Goal: Task Accomplishment & Management: Complete application form

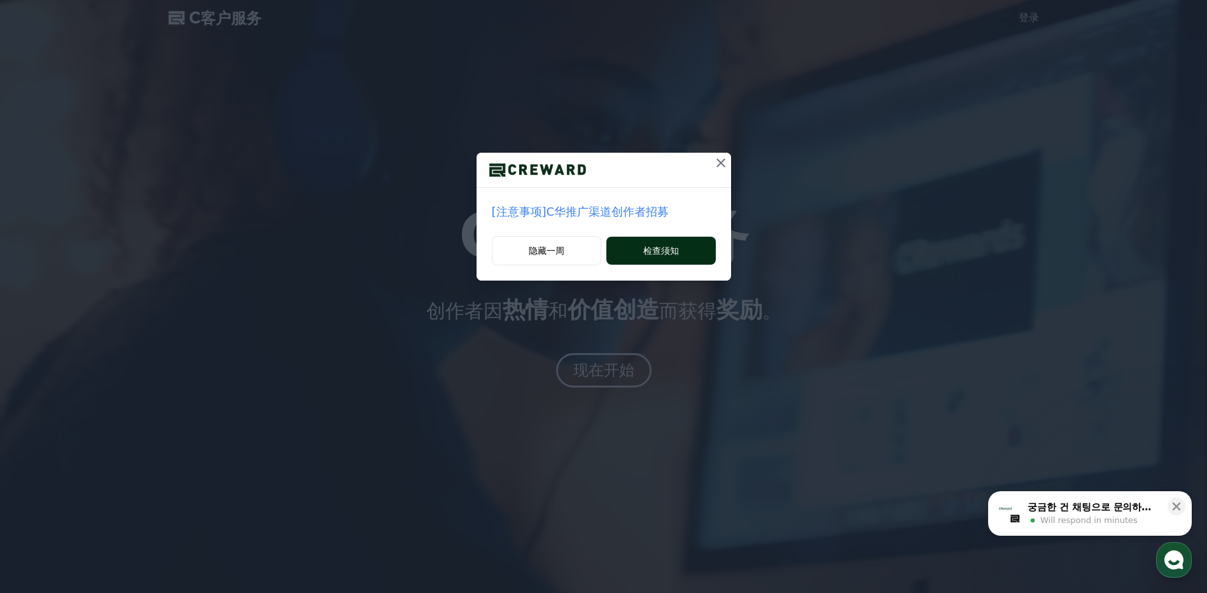
click at [671, 251] on font "检查须知" at bounding box center [661, 250] width 36 height 13
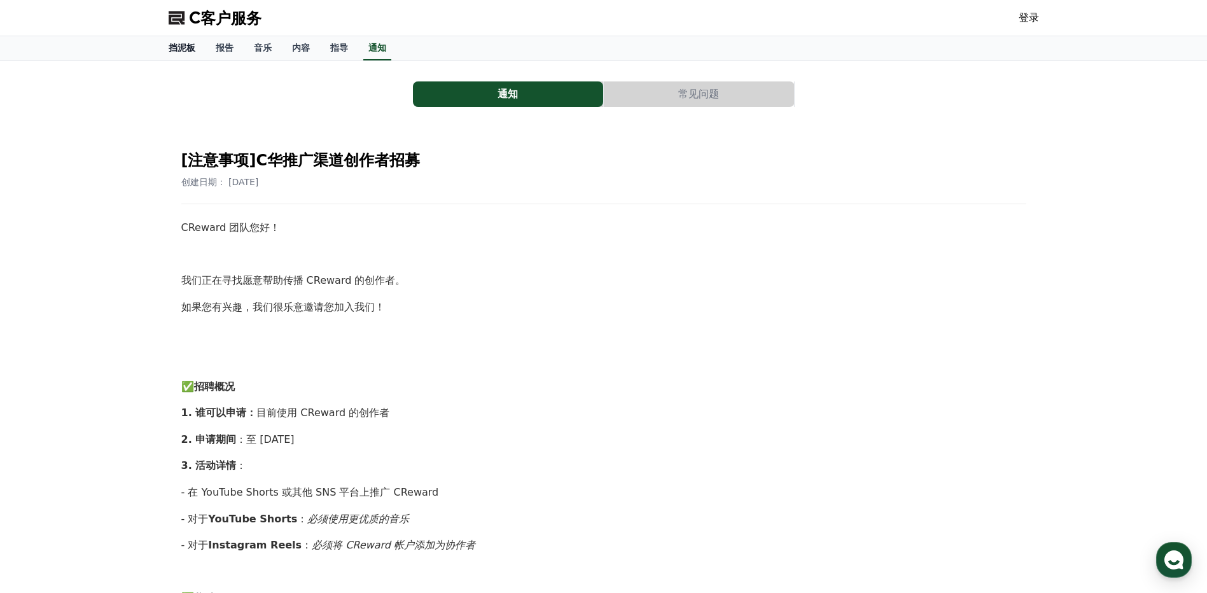
click at [190, 43] on font "挡泥板" at bounding box center [182, 48] width 27 height 10
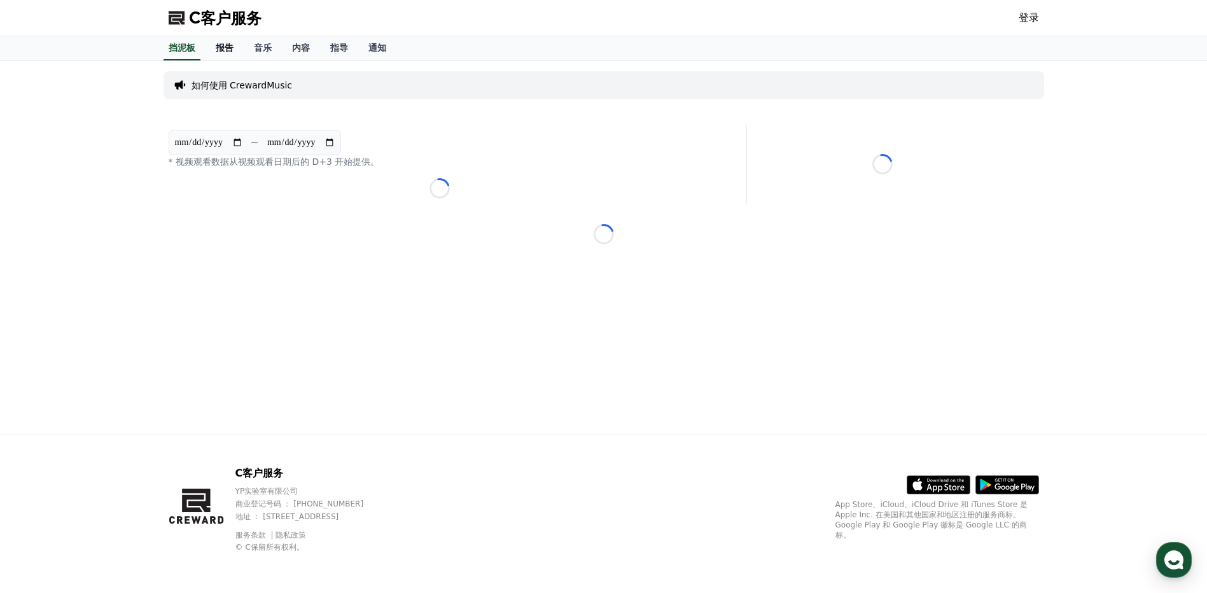
click at [225, 45] on font "报告" at bounding box center [225, 48] width 18 height 10
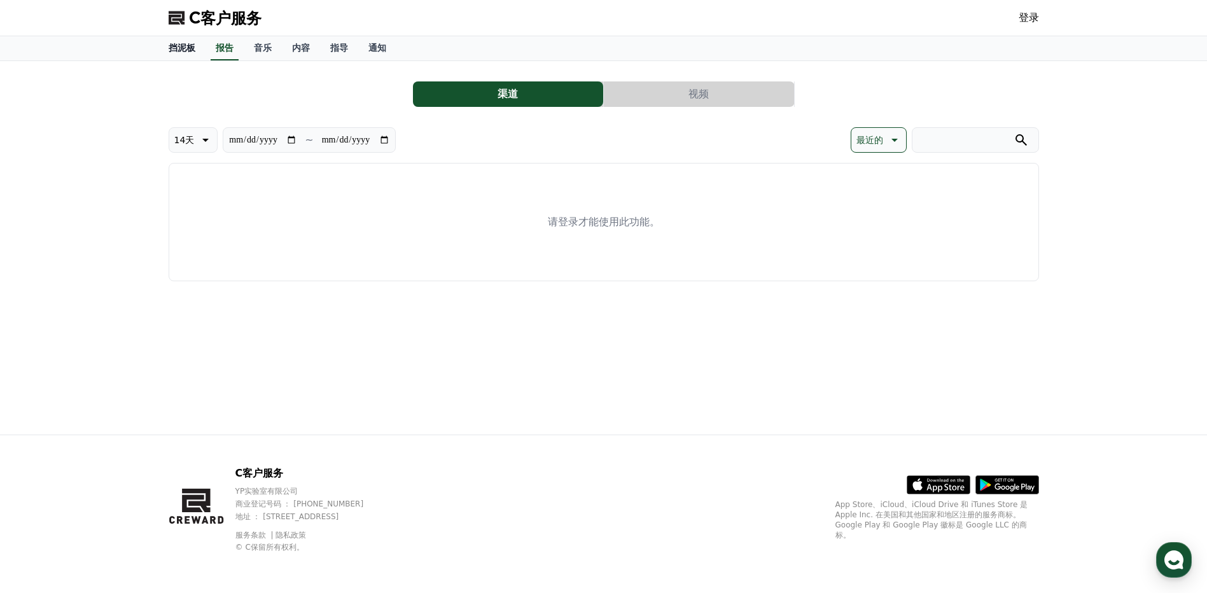
click at [180, 48] on font "挡泥板" at bounding box center [182, 48] width 27 height 10
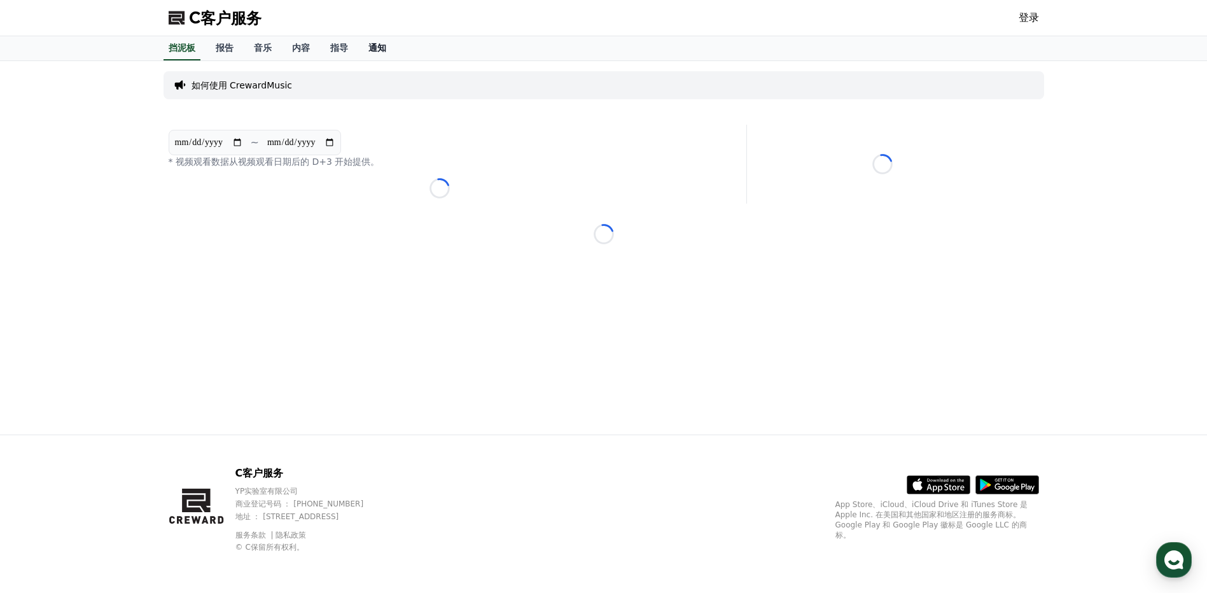
click at [374, 45] on font "通知" at bounding box center [378, 48] width 18 height 10
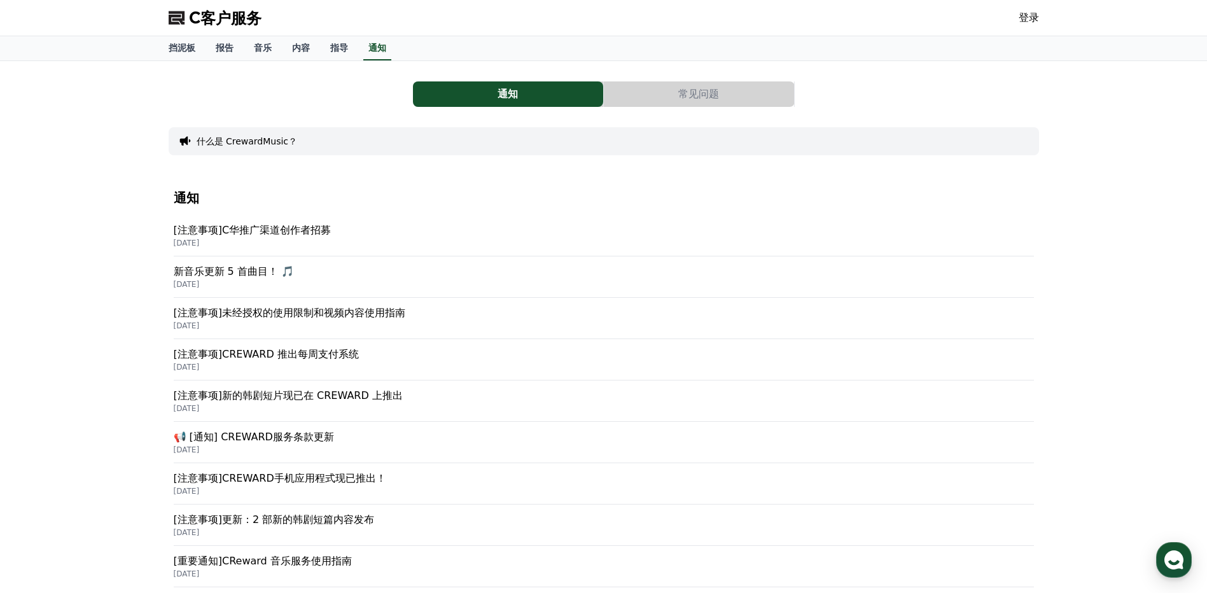
click at [321, 356] on p "[注意事项]CREWARD 推出每周支付系统" at bounding box center [604, 354] width 860 height 15
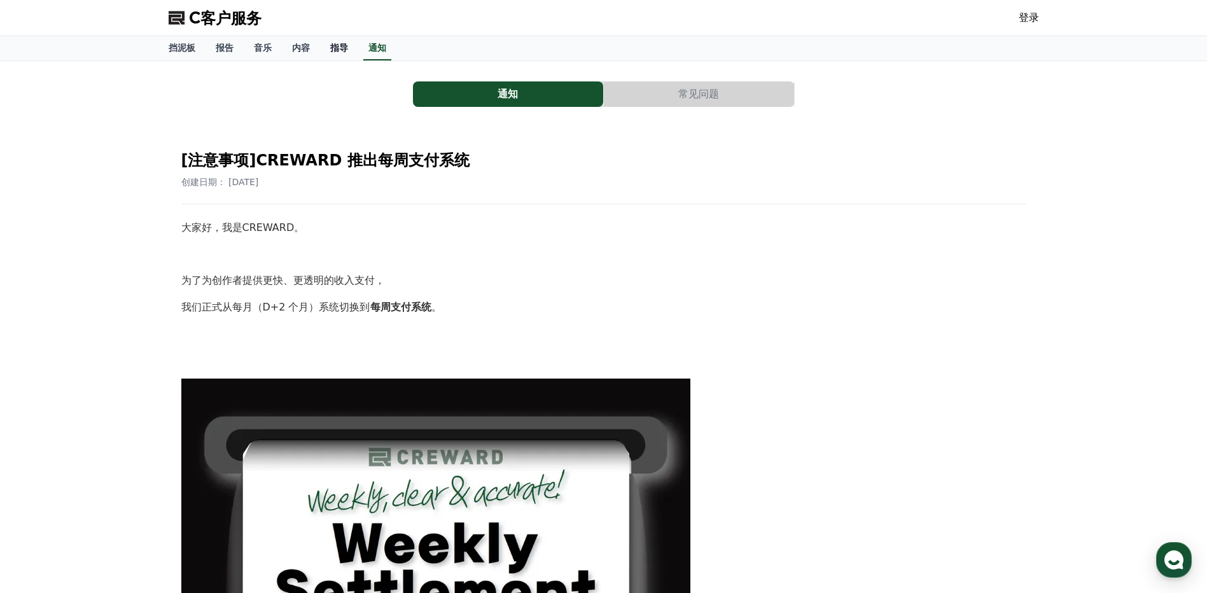
click at [338, 43] on font "指导" at bounding box center [339, 48] width 18 height 10
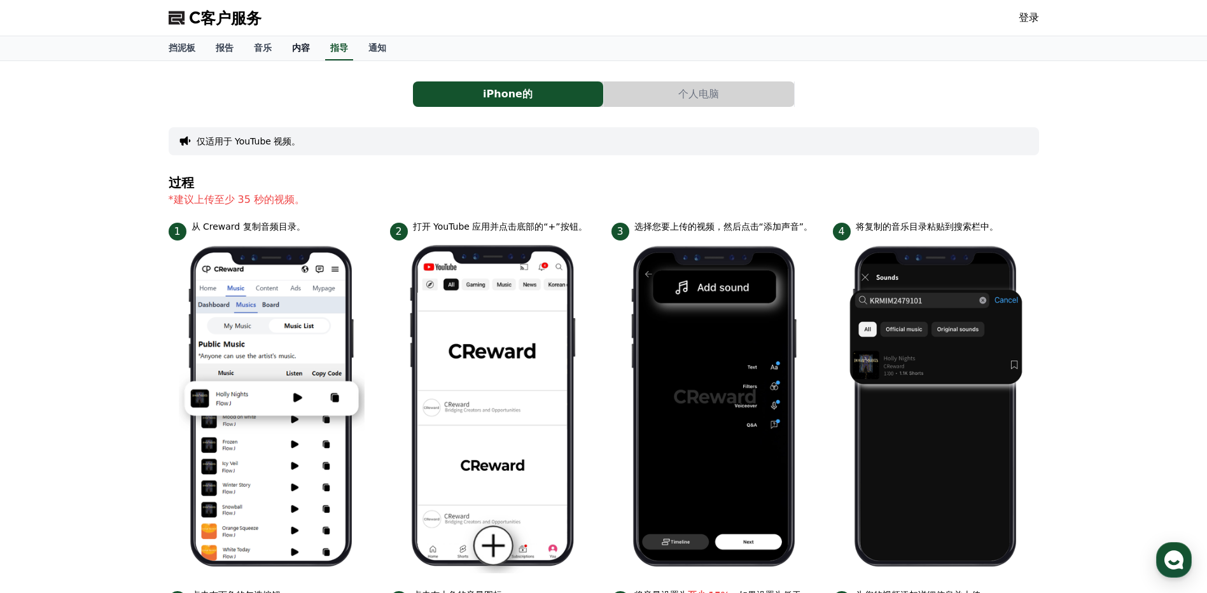
click at [290, 43] on link "内容" at bounding box center [301, 48] width 38 height 24
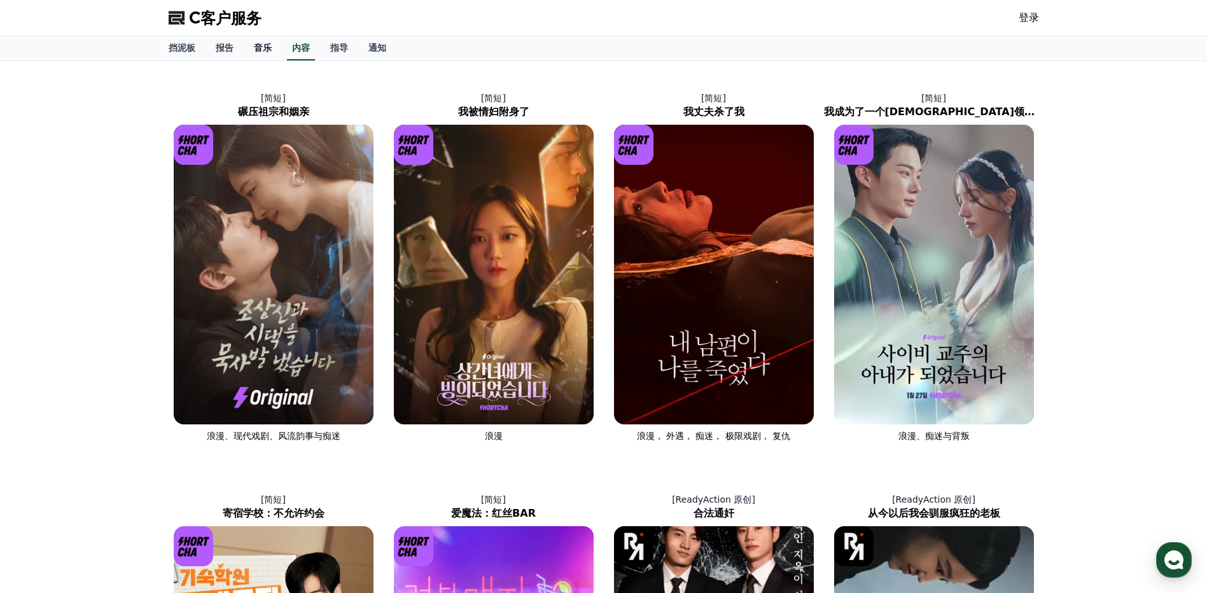
click at [262, 50] on font "音乐" at bounding box center [263, 48] width 18 height 10
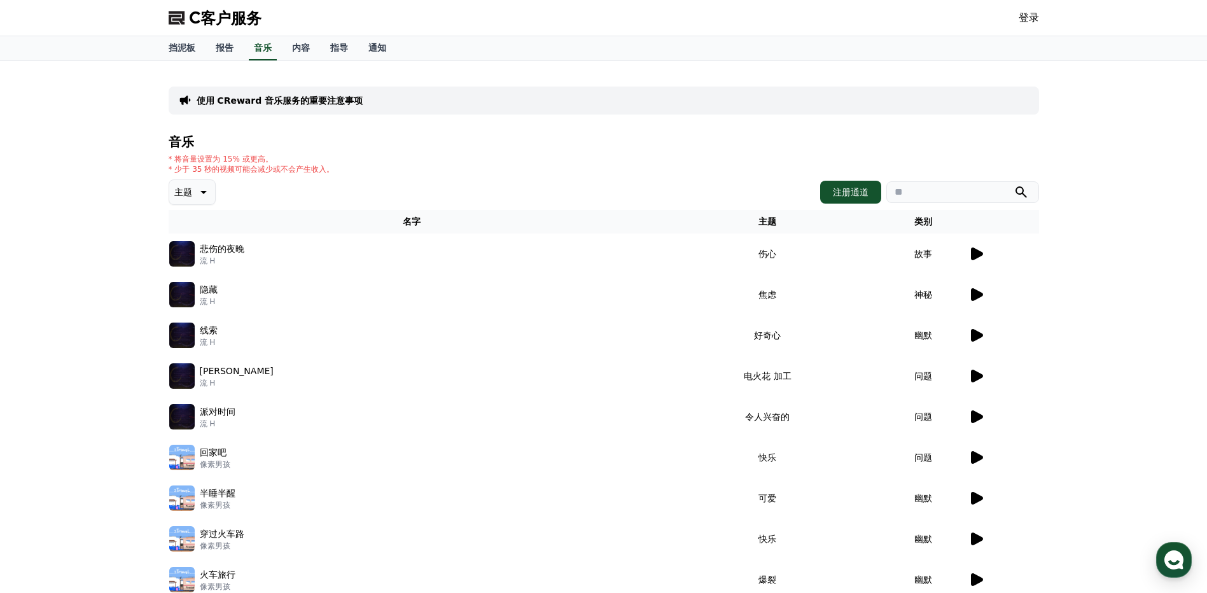
click at [980, 251] on icon at bounding box center [977, 254] width 12 height 13
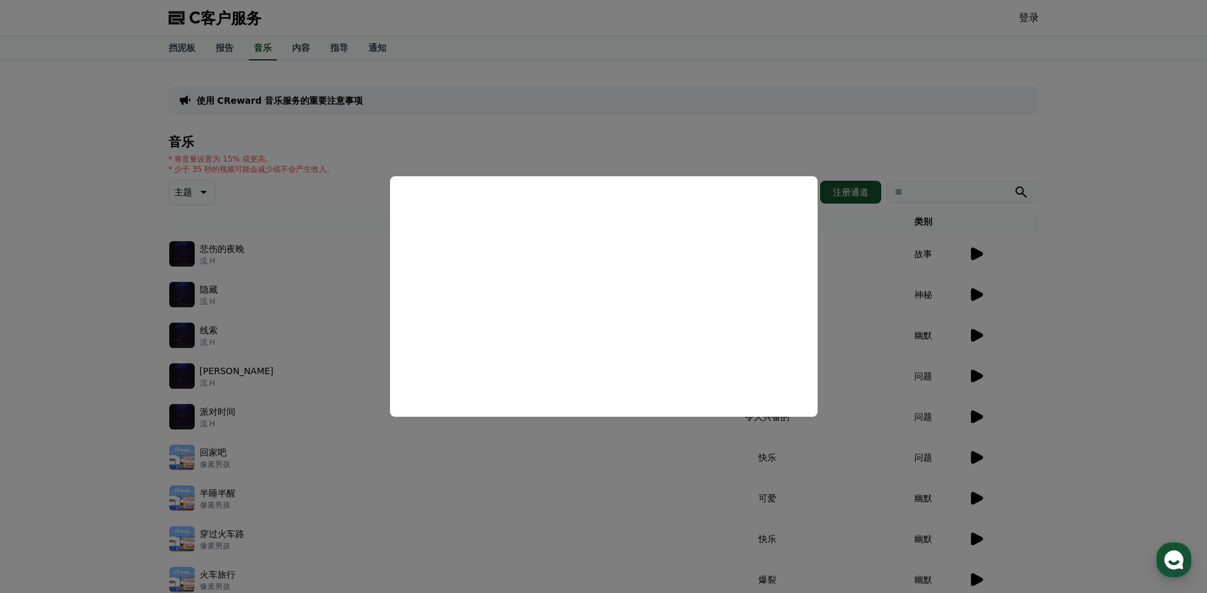
click at [1075, 260] on button "关闭模态" at bounding box center [603, 296] width 1207 height 593
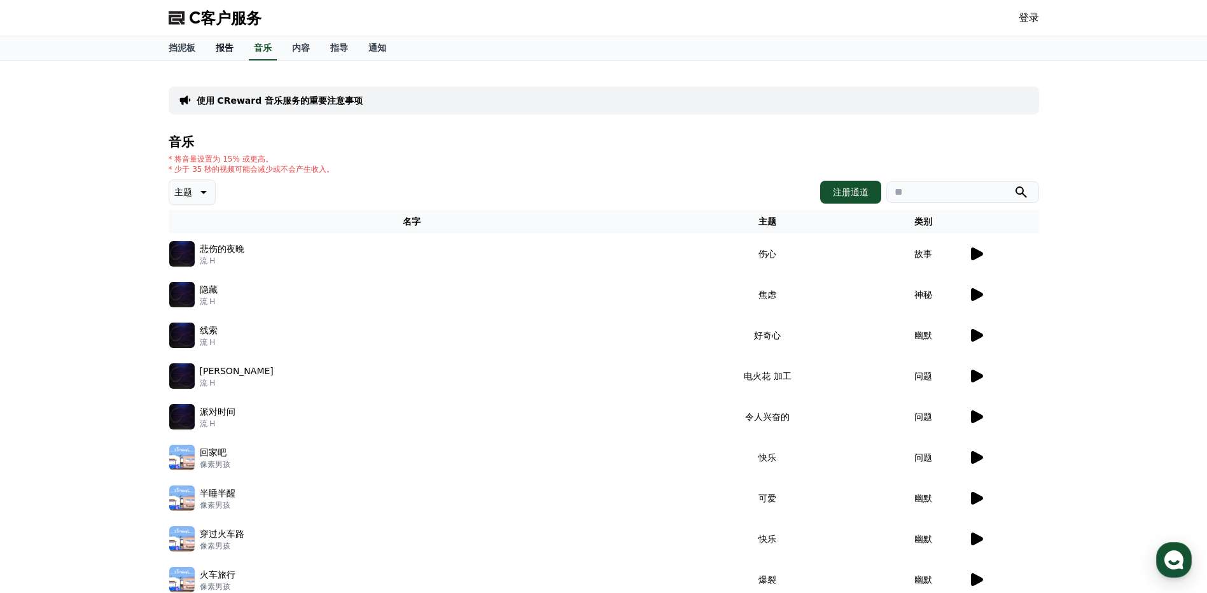
click at [221, 45] on font "报告" at bounding box center [225, 48] width 18 height 10
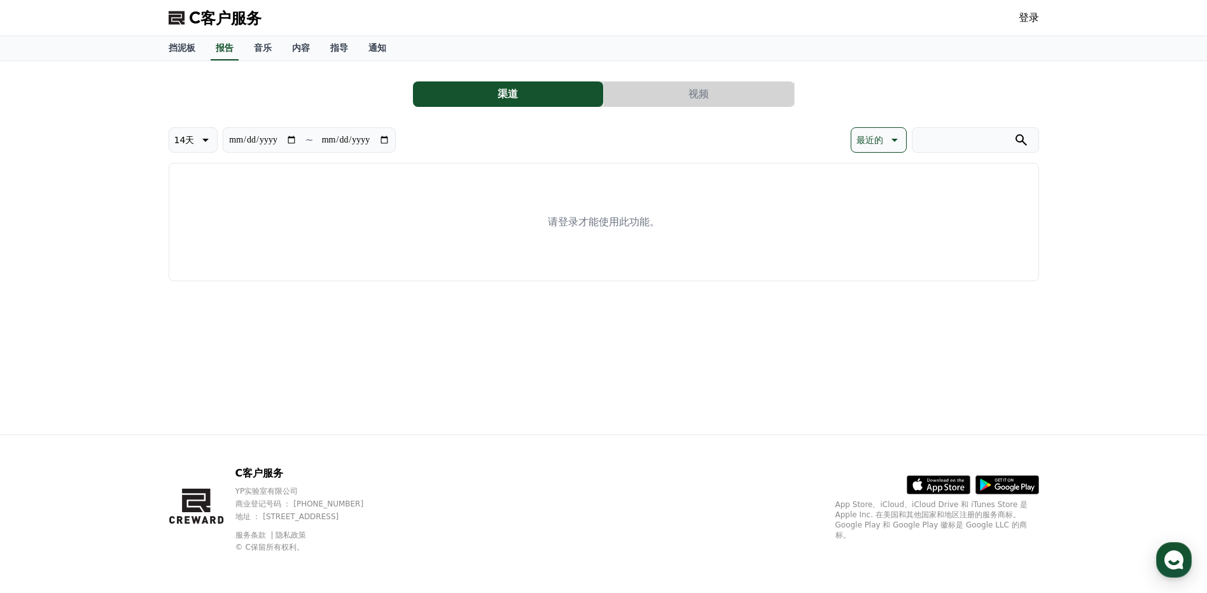
click at [1028, 16] on link "登录" at bounding box center [1029, 17] width 20 height 15
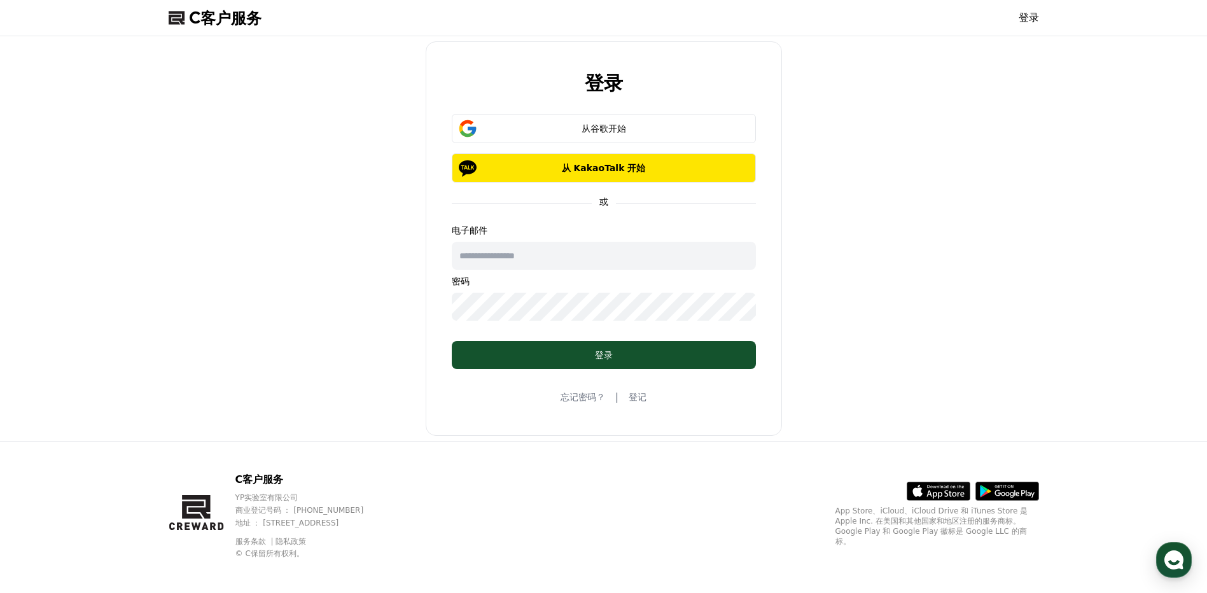
click at [636, 396] on link "登记" at bounding box center [638, 397] width 18 height 13
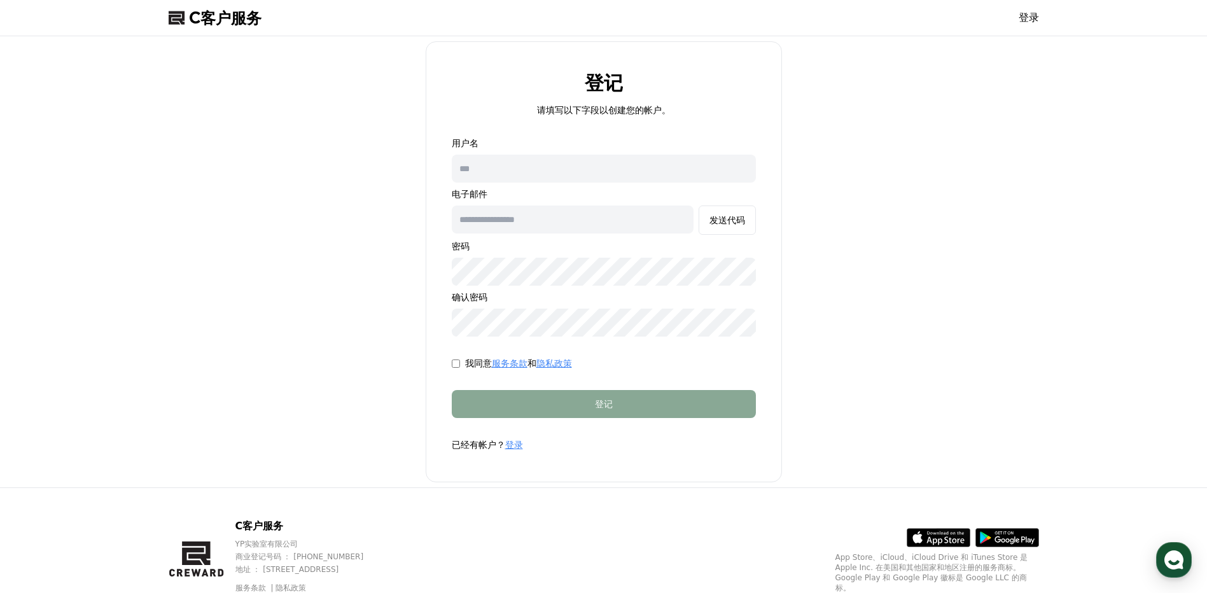
click at [603, 166] on input "text" at bounding box center [604, 169] width 304 height 28
type input "*******"
click at [610, 220] on input "text" at bounding box center [573, 220] width 242 height 28
click at [509, 444] on link "登录" at bounding box center [514, 445] width 18 height 10
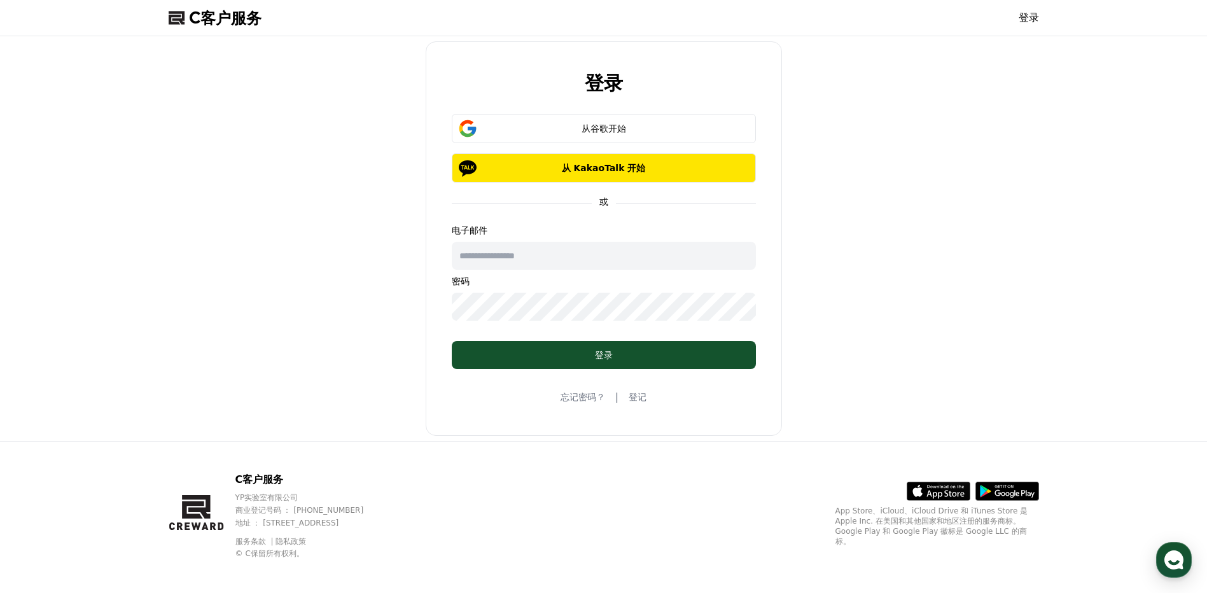
click at [909, 296] on div "登录 从谷歌开始 从 KakaoTalk 开始 或 电子邮件 密码 登录 忘记密码？ | 登记" at bounding box center [604, 238] width 881 height 395
click at [622, 253] on input "text" at bounding box center [604, 256] width 304 height 28
click at [631, 256] on input "text" at bounding box center [604, 256] width 304 height 28
type input "**********"
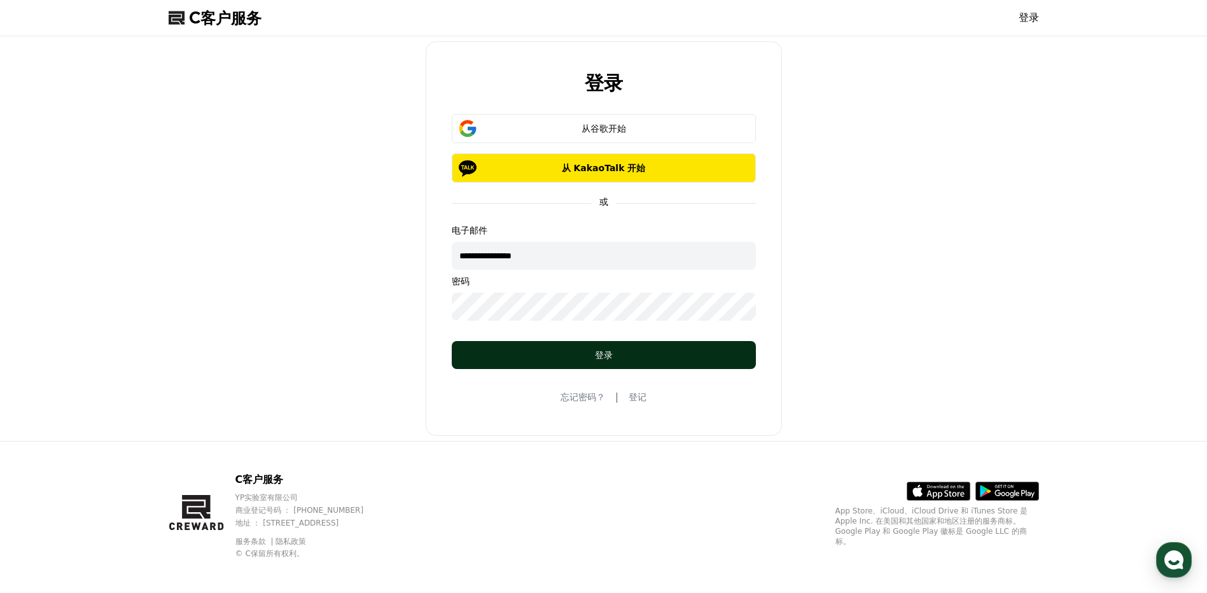
click at [718, 349] on div "登录" at bounding box center [603, 355] width 253 height 13
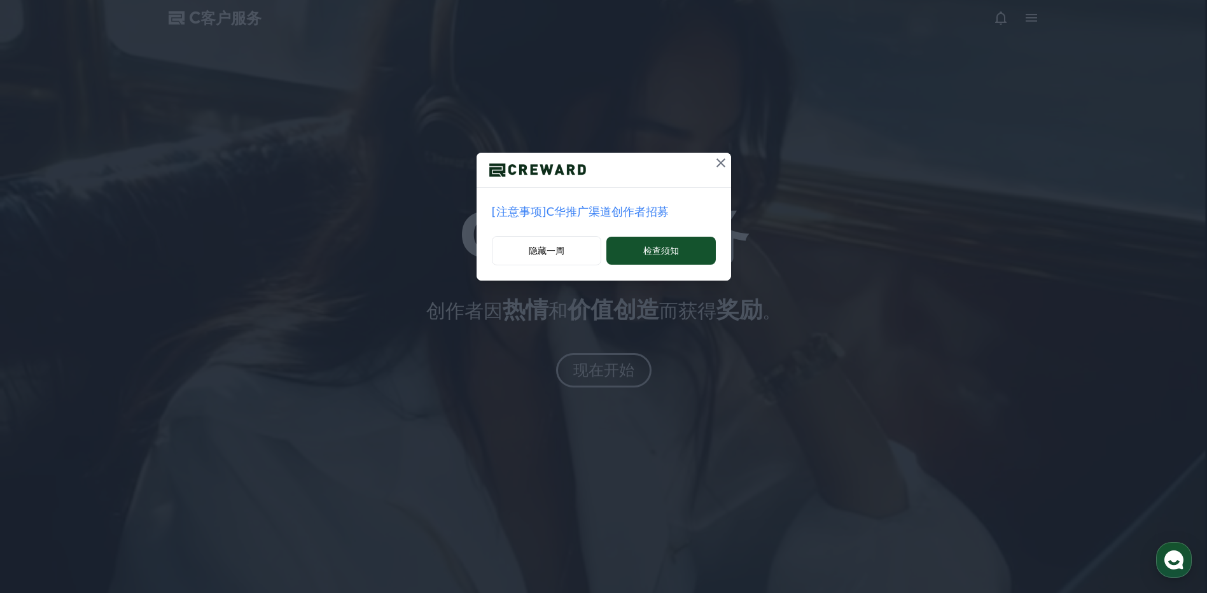
click at [720, 163] on icon at bounding box center [721, 162] width 9 height 9
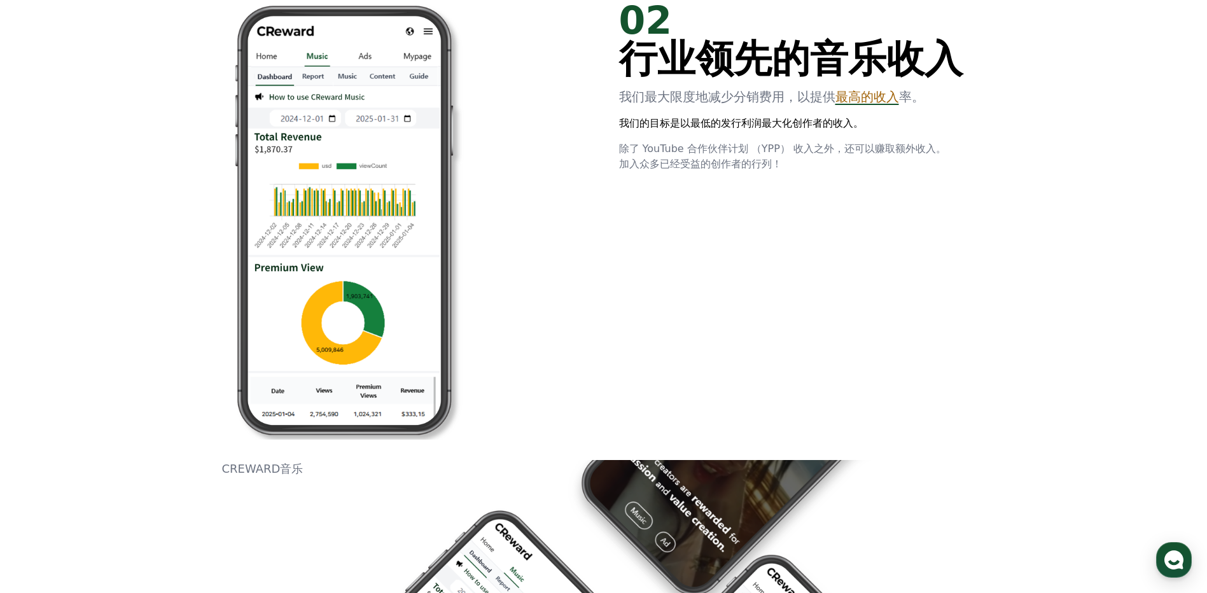
scroll to position [1082, 0]
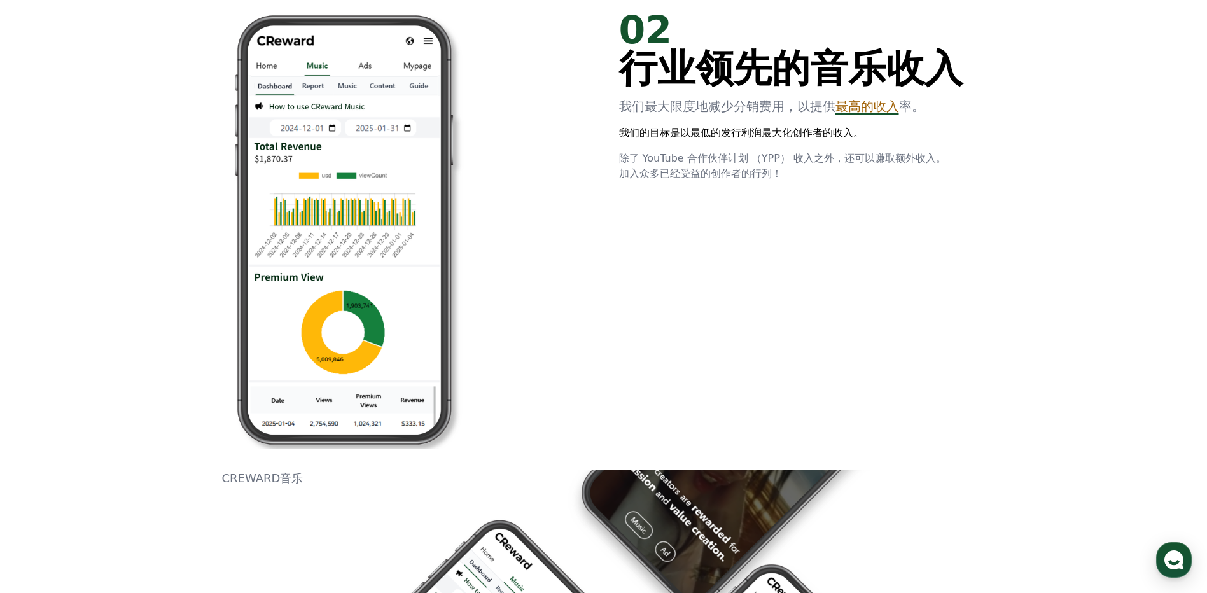
click at [878, 108] on span "最高的收入" at bounding box center [868, 106] width 64 height 15
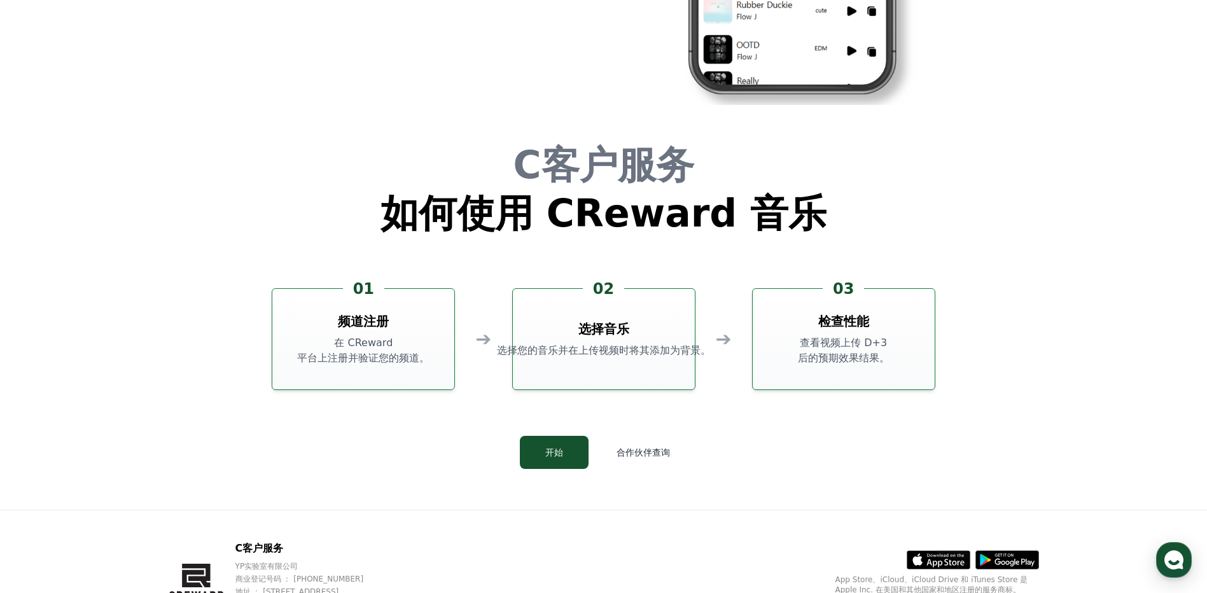
scroll to position [3437, 0]
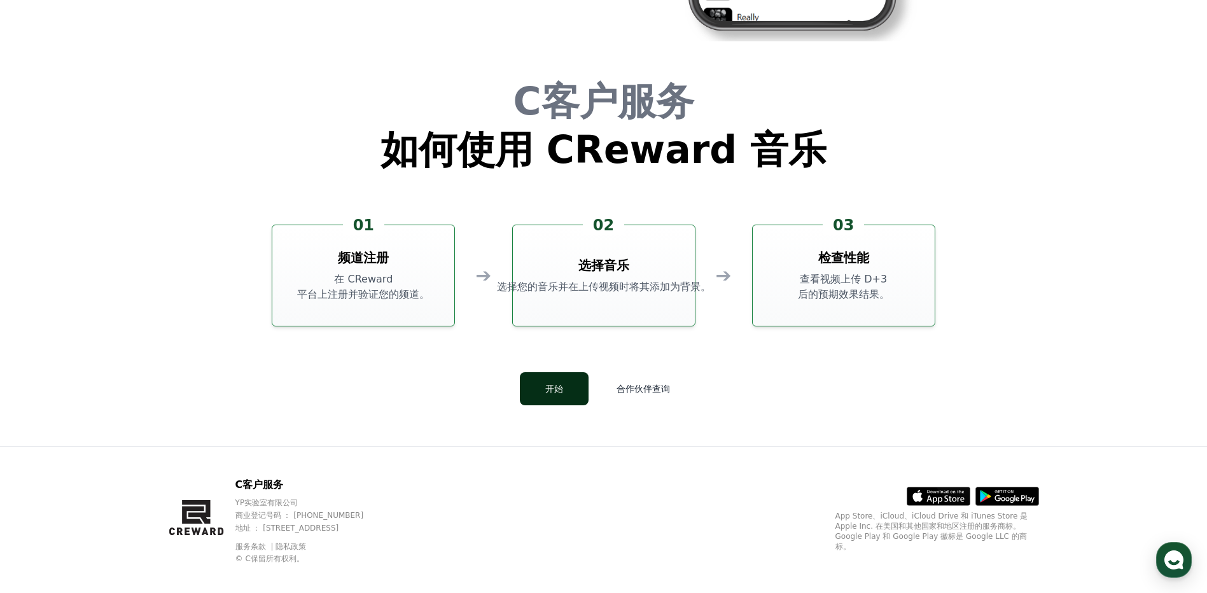
click at [574, 390] on button "开始" at bounding box center [554, 388] width 69 height 33
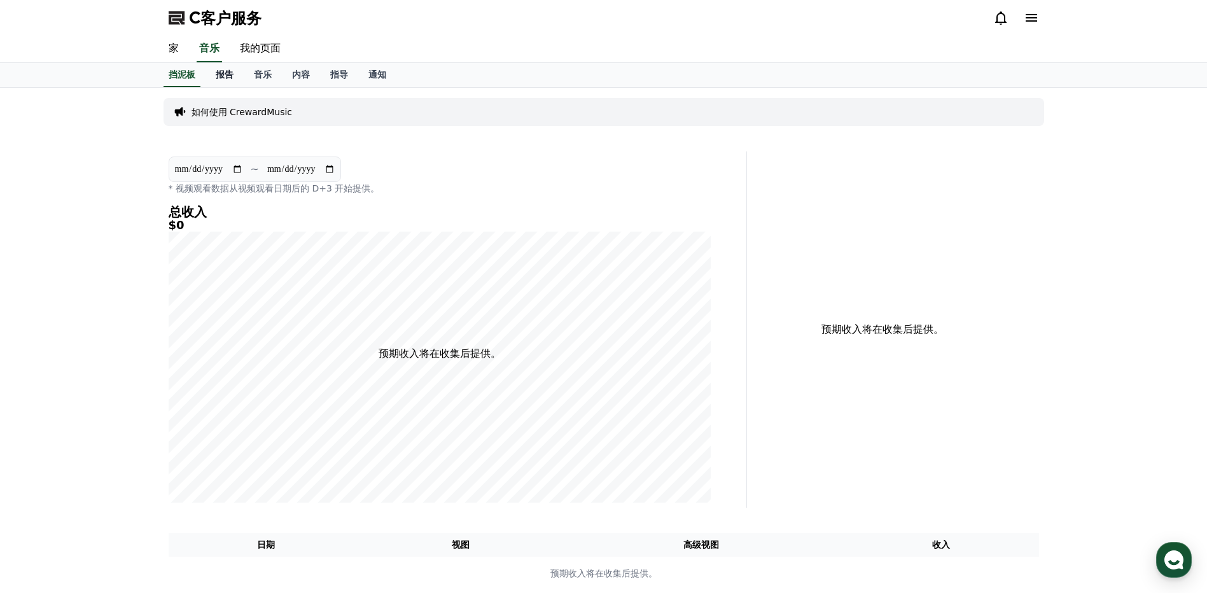
click at [221, 67] on link "报告" at bounding box center [225, 75] width 38 height 24
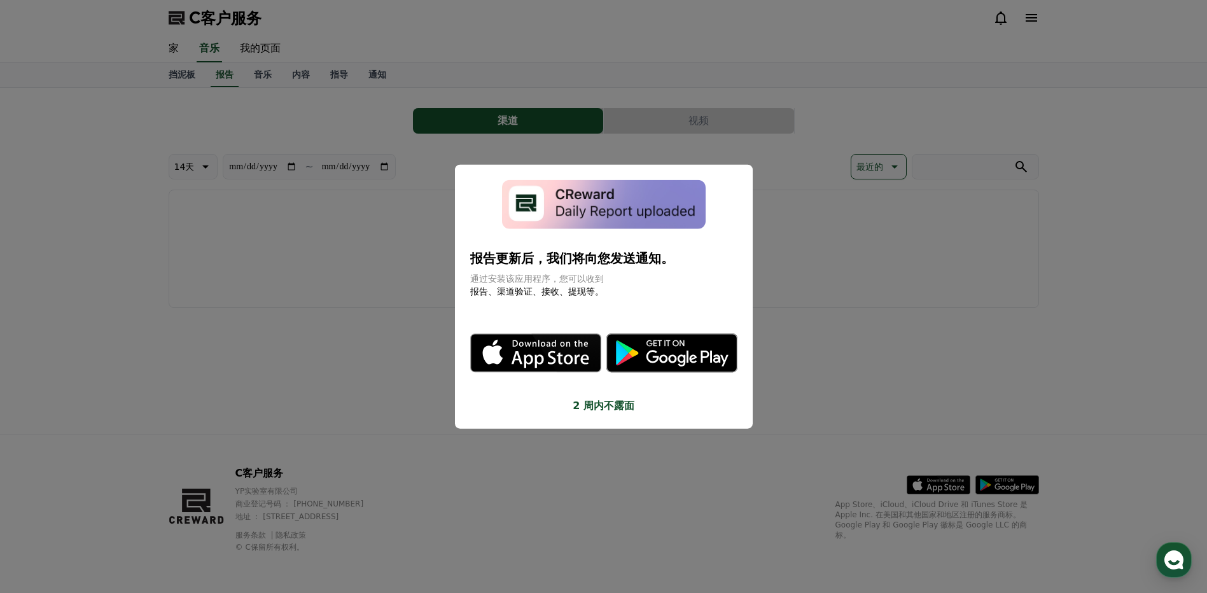
click at [386, 265] on button "关闭模态" at bounding box center [603, 296] width 1207 height 593
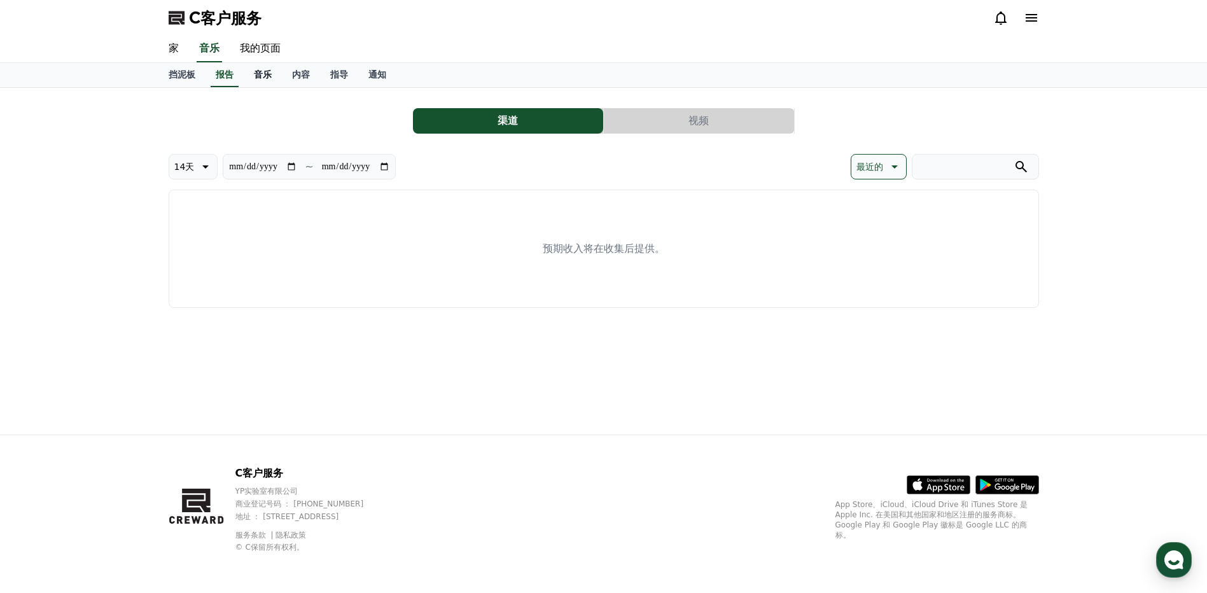
click at [267, 72] on font "音乐" at bounding box center [263, 74] width 18 height 10
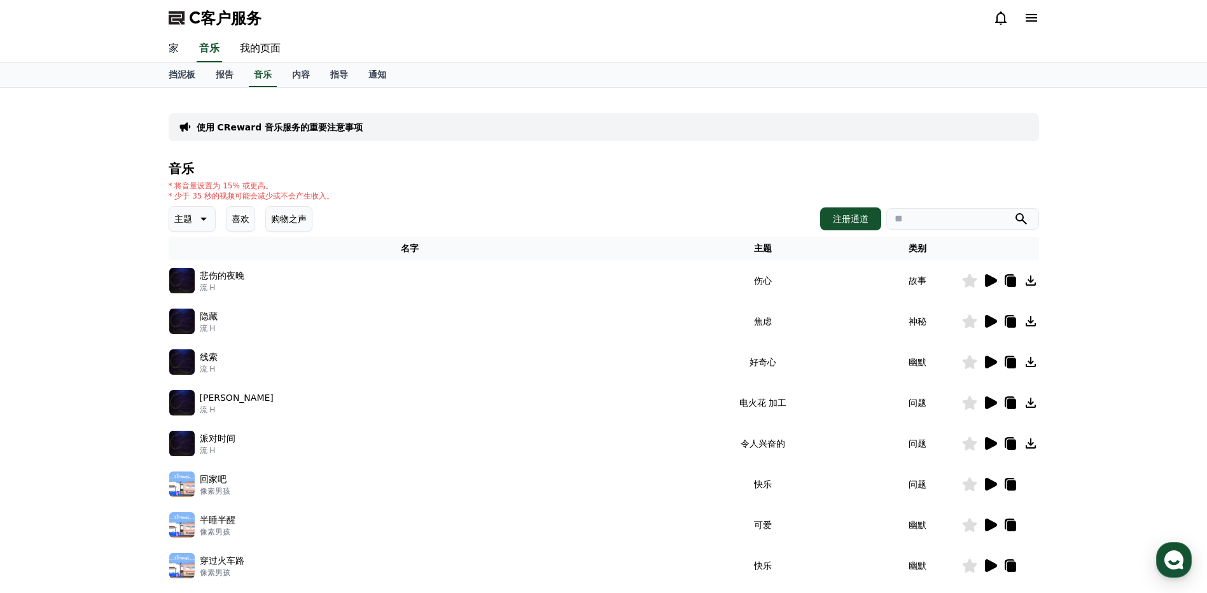
click at [171, 48] on link "家" at bounding box center [173, 49] width 31 height 27
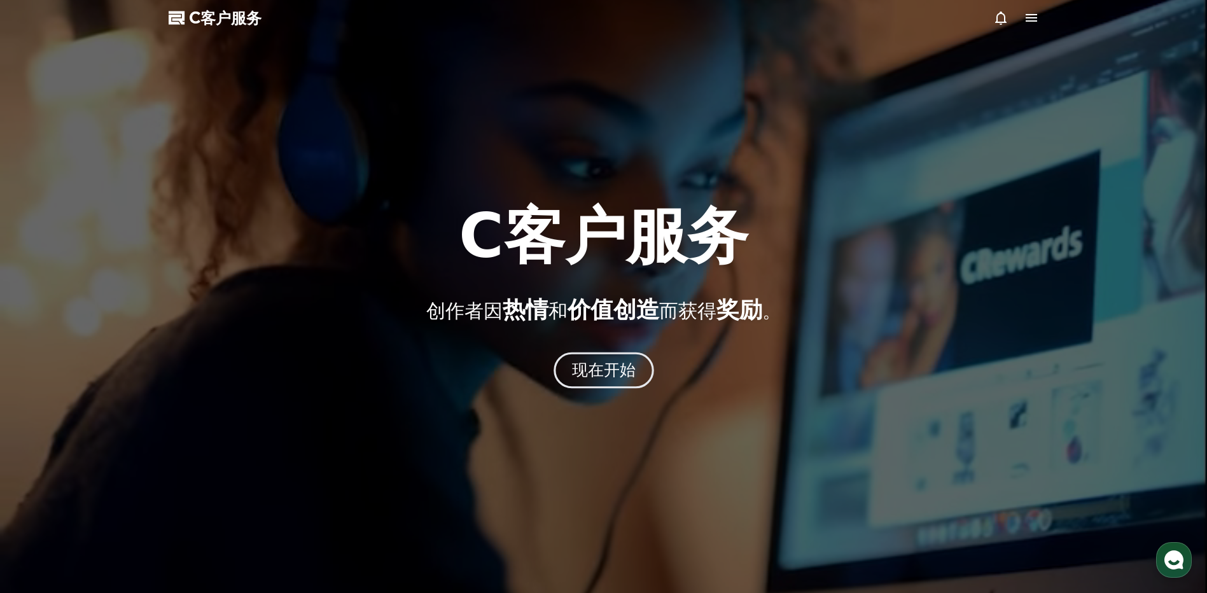
click at [610, 384] on button "现在开始" at bounding box center [604, 371] width 101 height 36
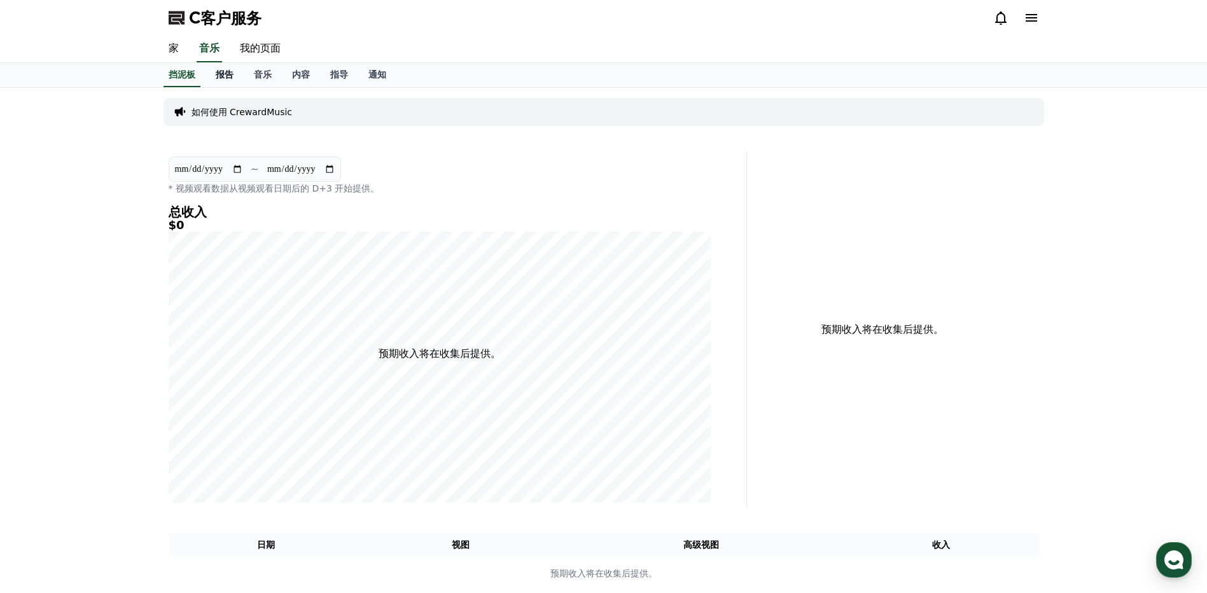
click at [227, 75] on font "报告" at bounding box center [225, 74] width 18 height 10
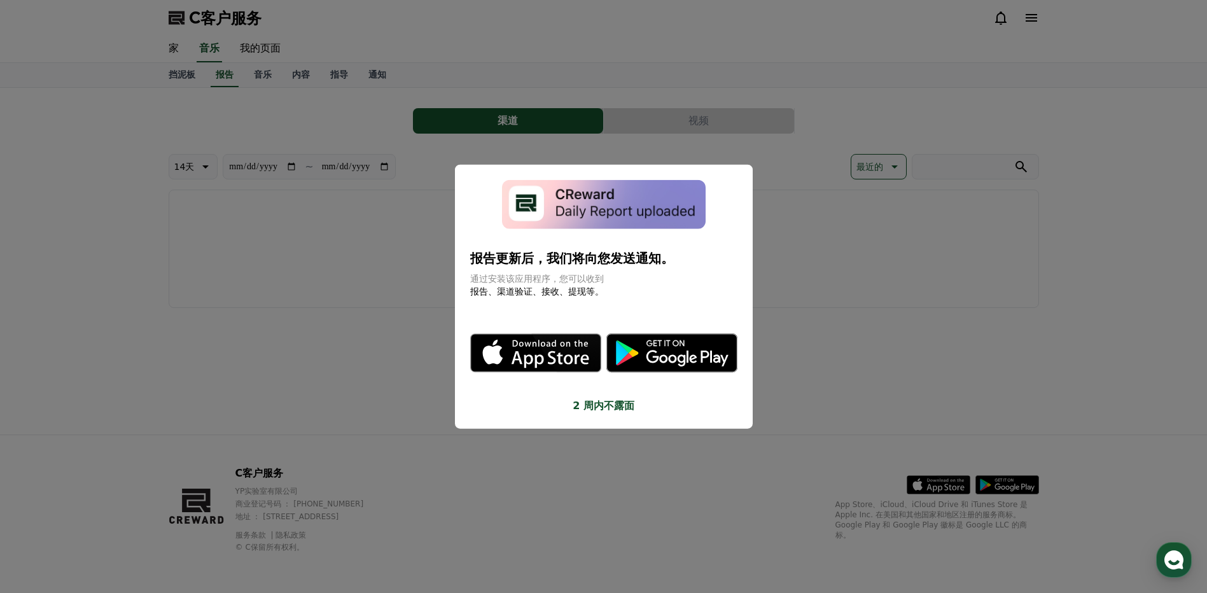
click at [263, 77] on button "关闭模态" at bounding box center [603, 296] width 1207 height 593
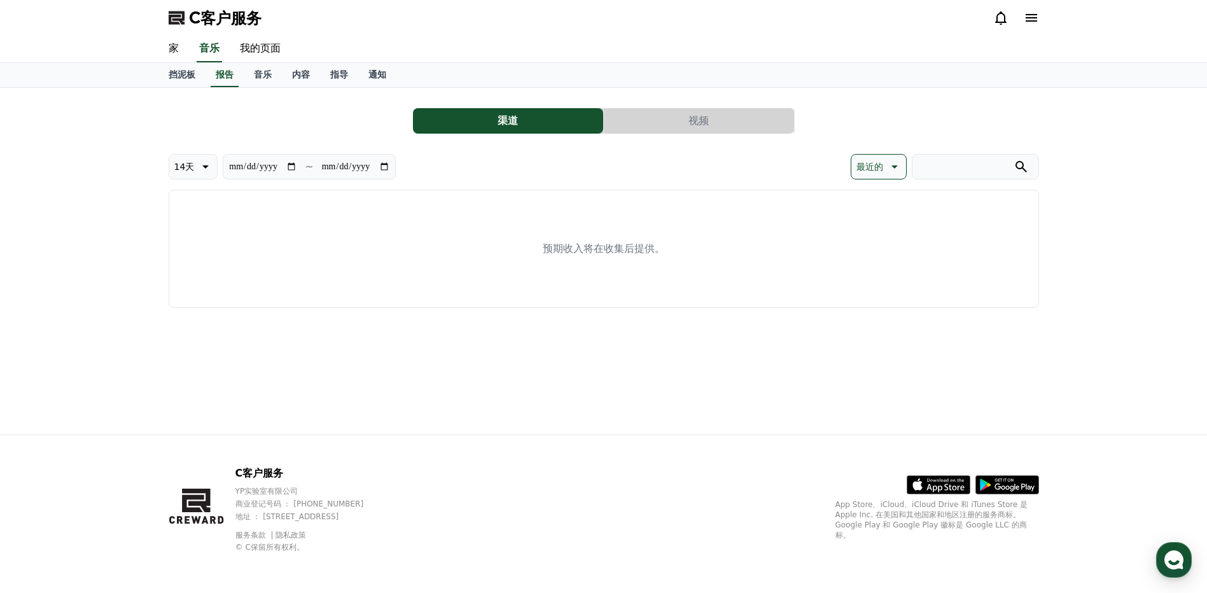
click at [263, 77] on font "音乐" at bounding box center [263, 74] width 18 height 10
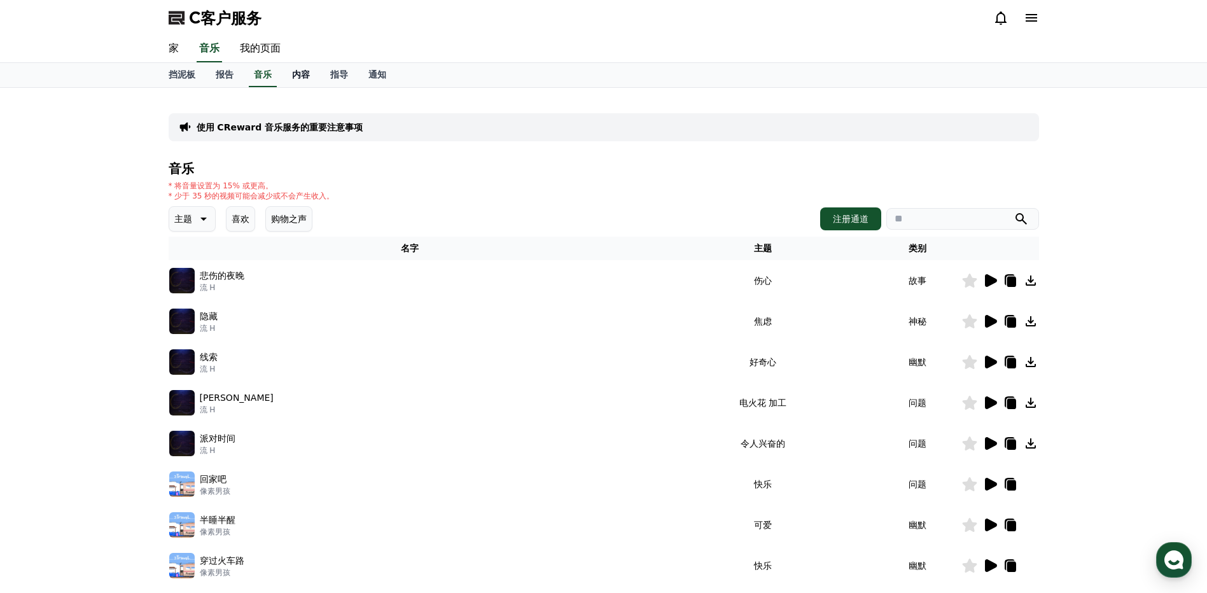
click at [303, 75] on font "内容" at bounding box center [301, 74] width 18 height 10
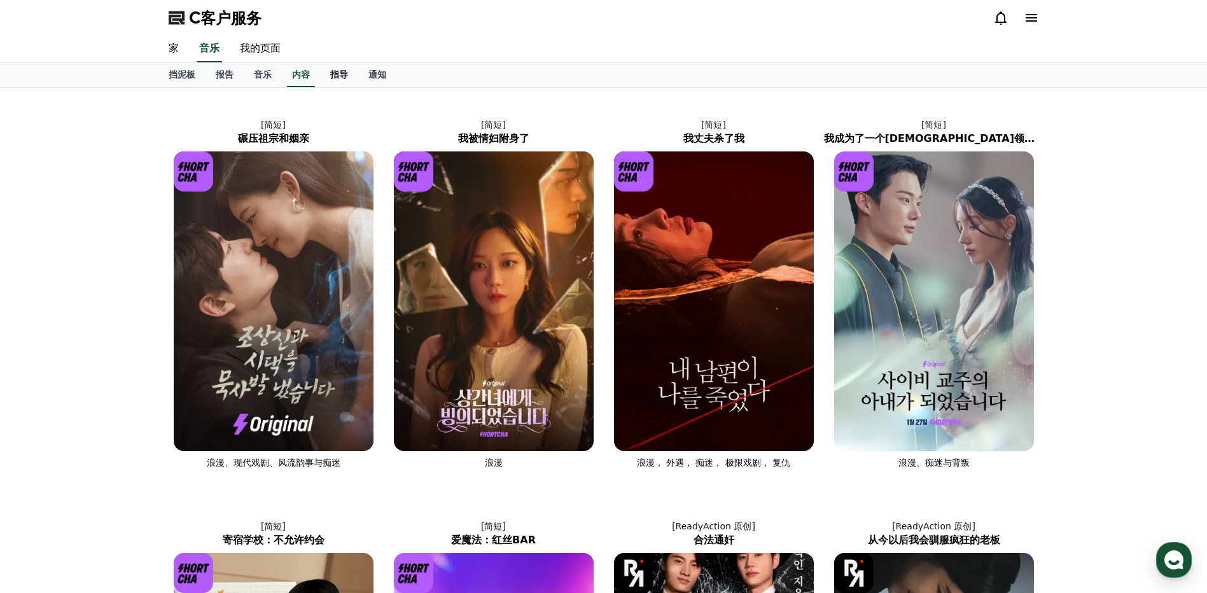
click at [338, 73] on font "指导" at bounding box center [339, 74] width 18 height 10
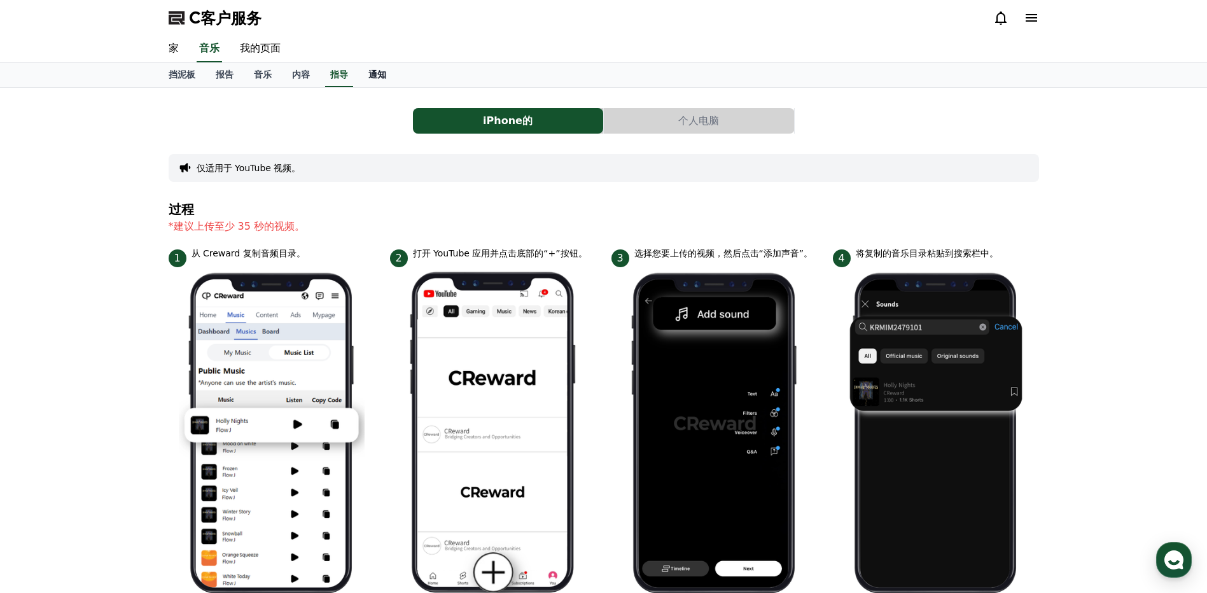
click at [370, 76] on font "通知" at bounding box center [378, 74] width 18 height 10
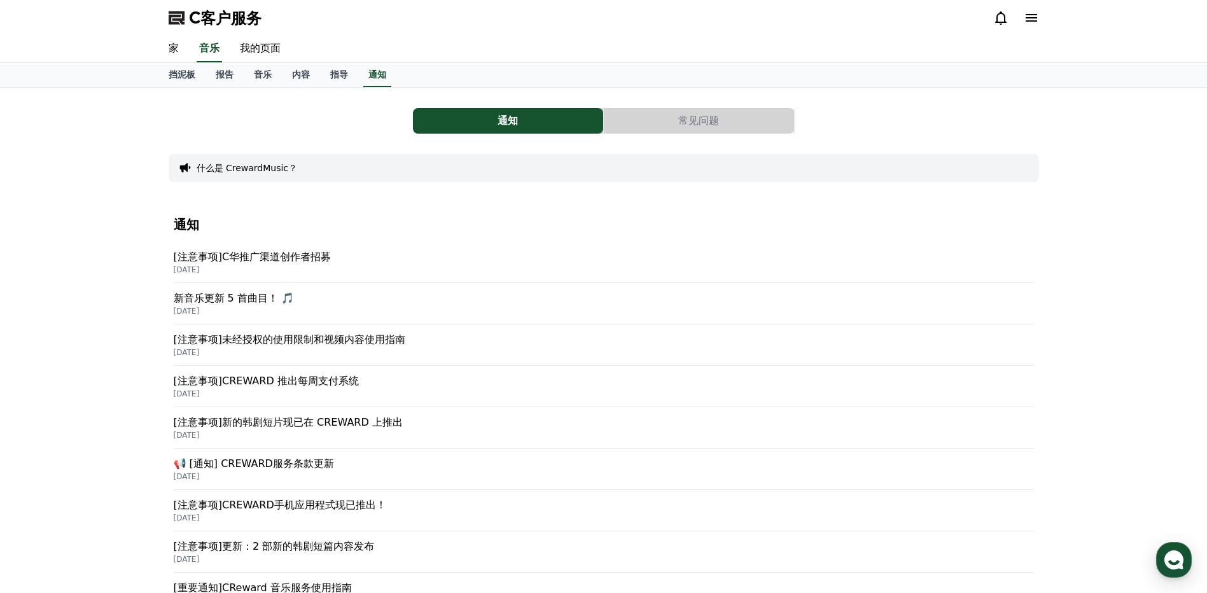
click at [361, 341] on p "[注意事项]未经授权的使用限制和视频内容使用指南" at bounding box center [604, 339] width 860 height 15
